Goal: Information Seeking & Learning: Learn about a topic

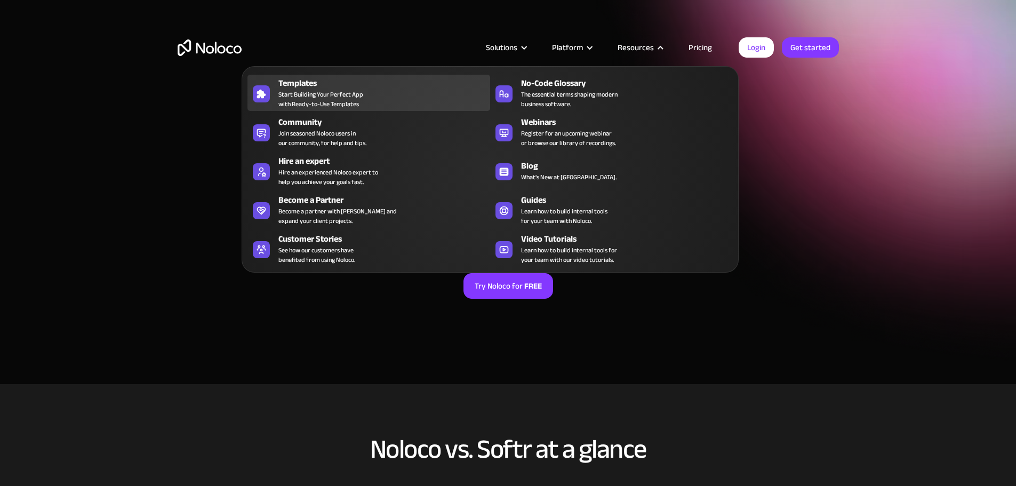
click at [305, 102] on span "Start Building Your Perfect App with Ready-to-Use Templates" at bounding box center [320, 99] width 85 height 19
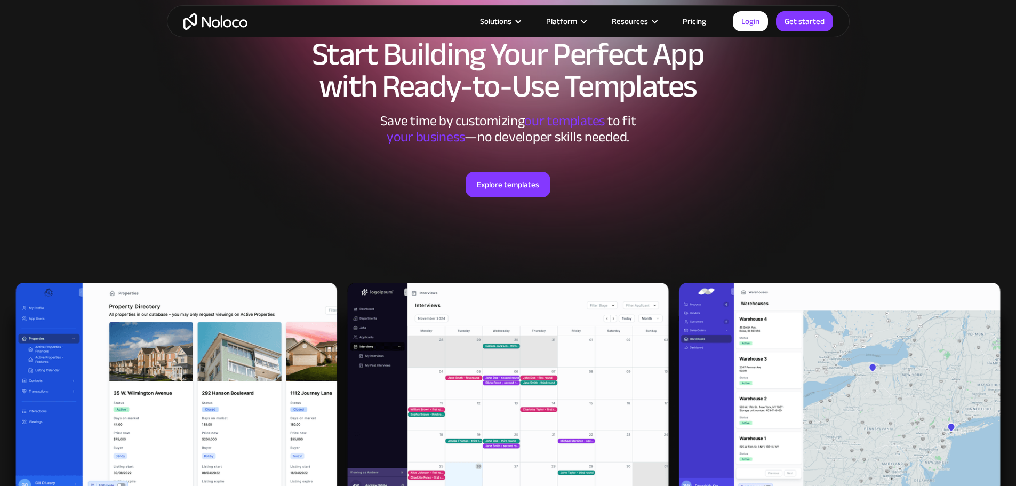
scroll to position [213, 0]
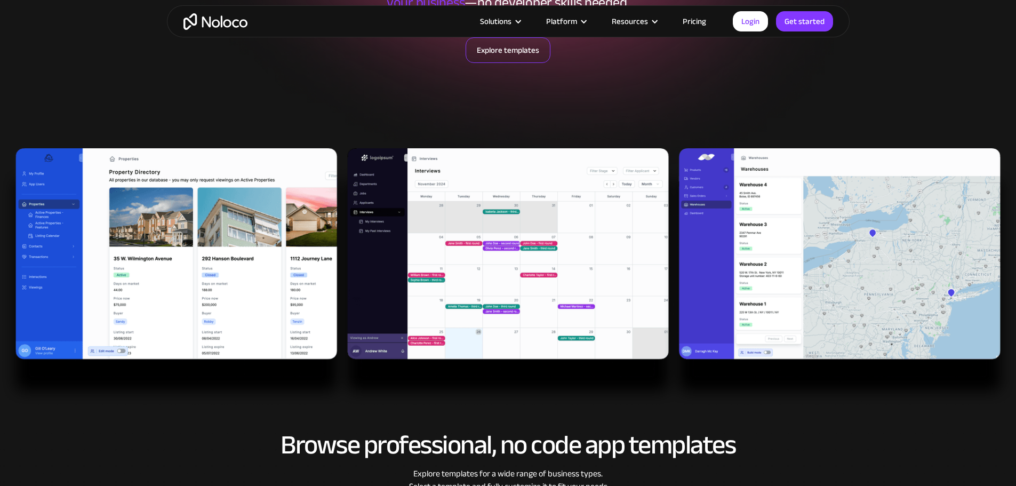
click at [517, 54] on link "Explore templates" at bounding box center [507, 50] width 85 height 26
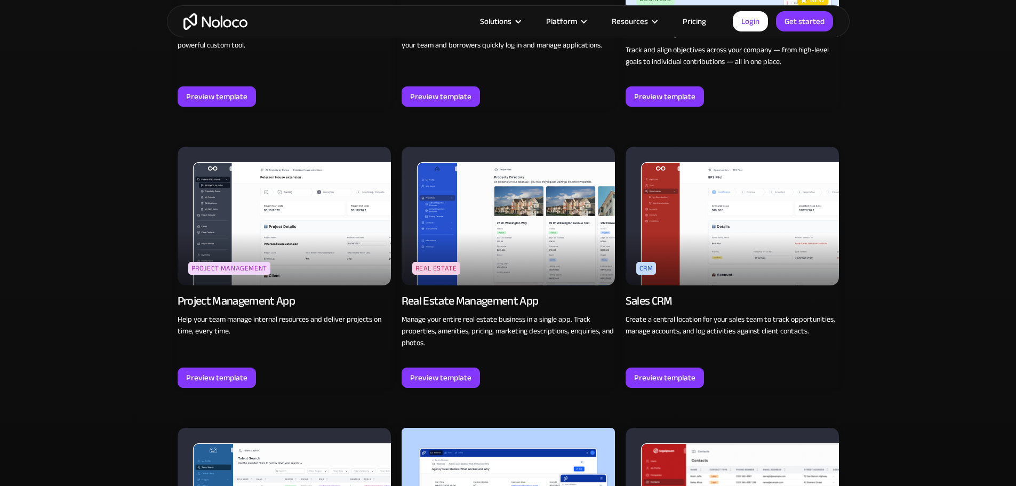
scroll to position [1859, 0]
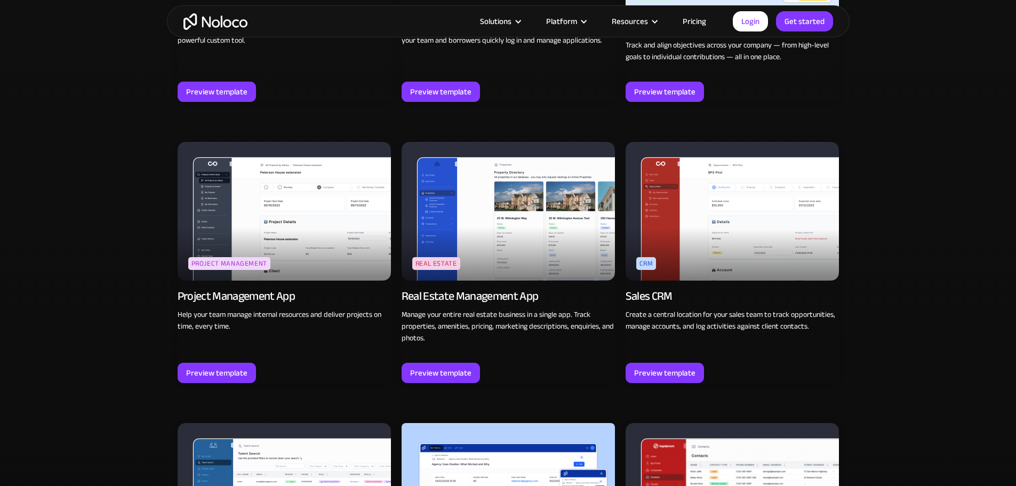
click at [288, 230] on img at bounding box center [284, 211] width 213 height 139
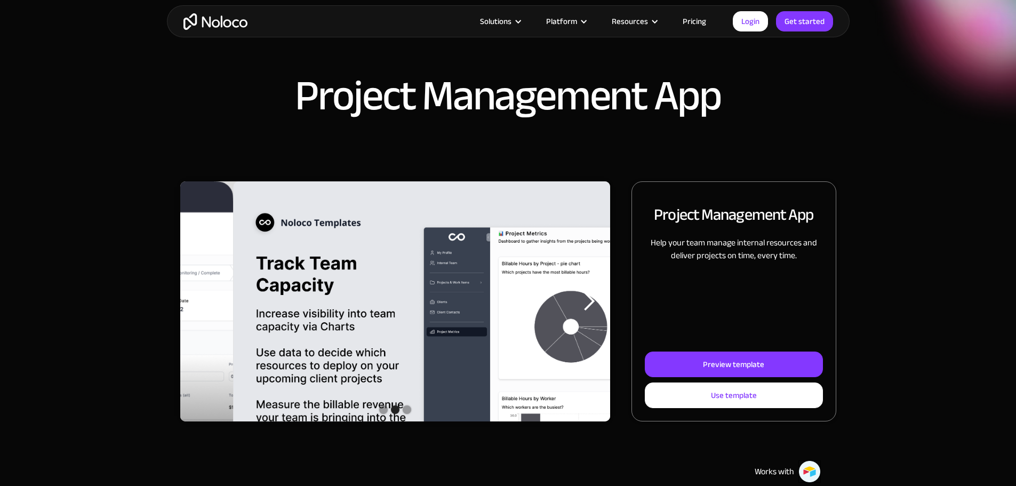
scroll to position [267, 0]
